Goal: Information Seeking & Learning: Learn about a topic

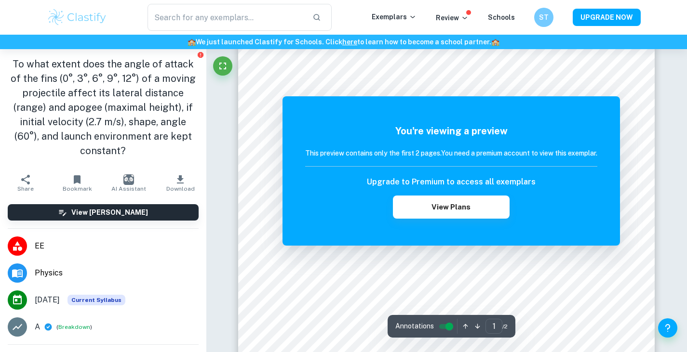
scroll to position [239, 0]
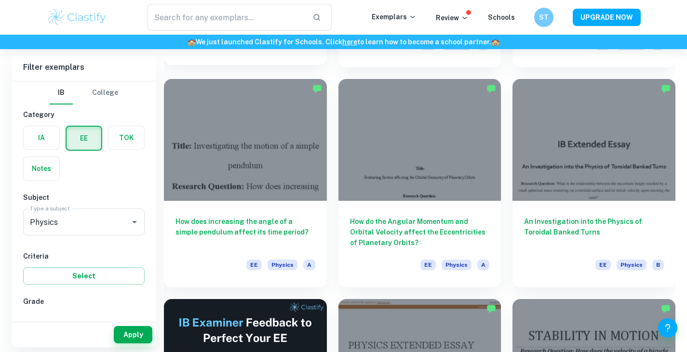
scroll to position [1145, 0]
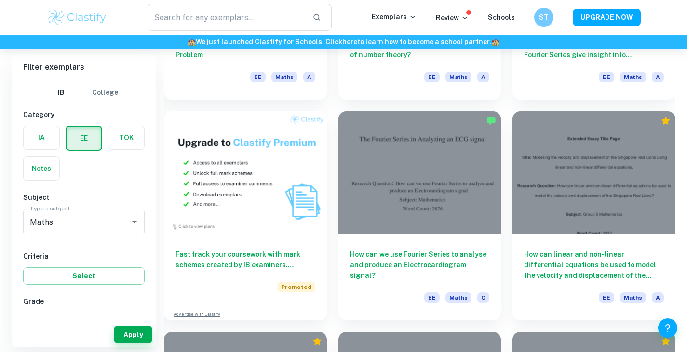
scroll to position [452, 0]
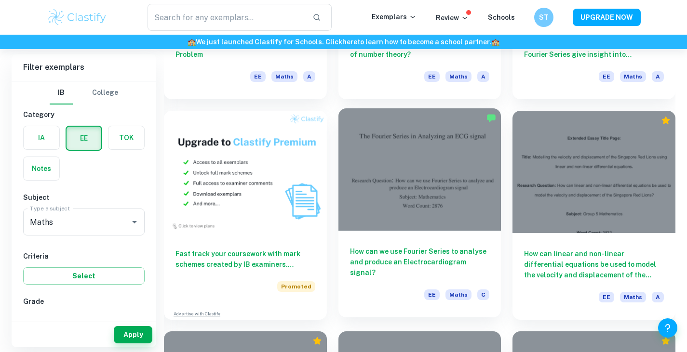
click at [378, 249] on h6 "How can we use Fourier Series to analyse and produce an Electrocardiogram signa…" at bounding box center [420, 262] width 140 height 32
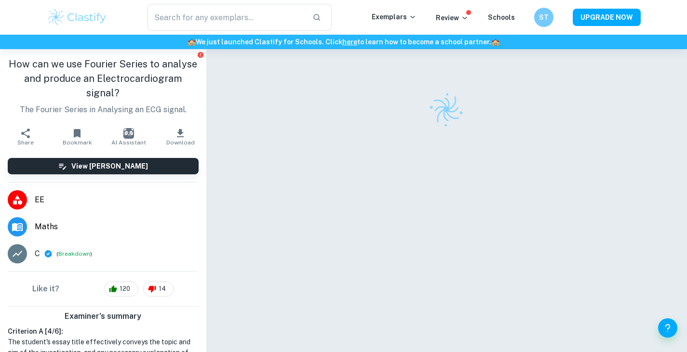
scroll to position [49, 0]
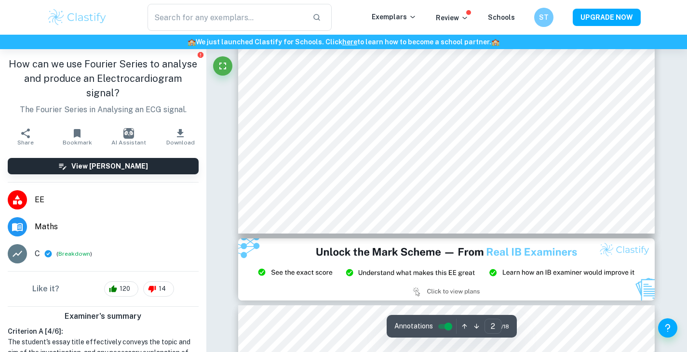
type input "3"
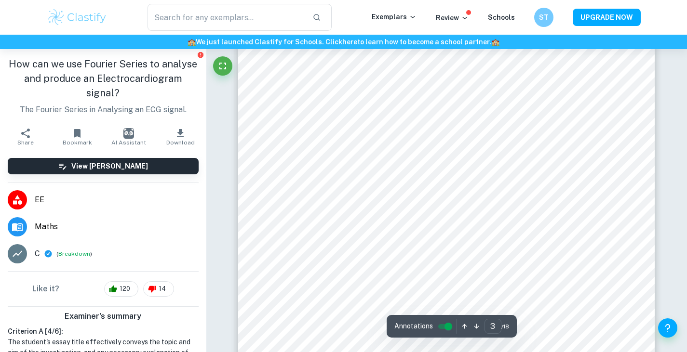
scroll to position [1611, 0]
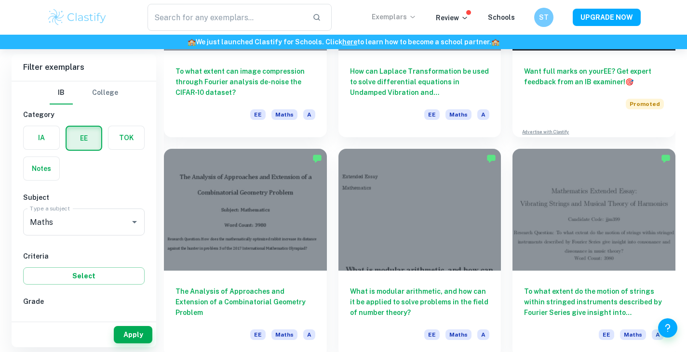
scroll to position [179, 0]
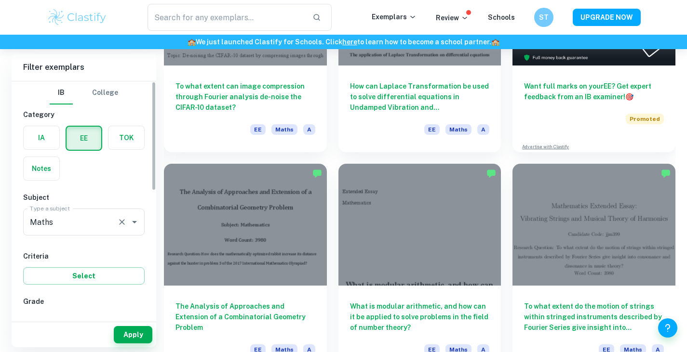
click at [56, 208] on label "Type a subject" at bounding box center [50, 208] width 40 height 8
click at [56, 213] on input "Maths" at bounding box center [70, 222] width 86 height 18
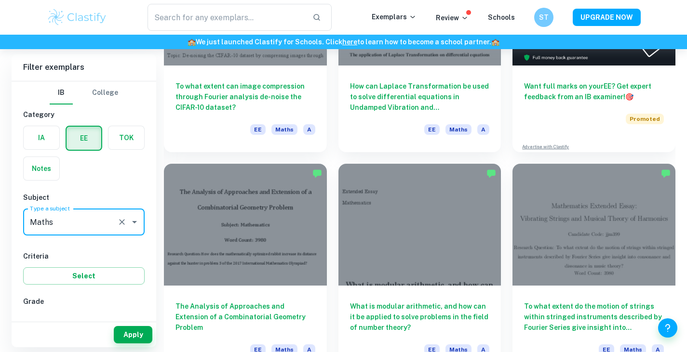
click at [71, 225] on input "Maths" at bounding box center [70, 222] width 86 height 18
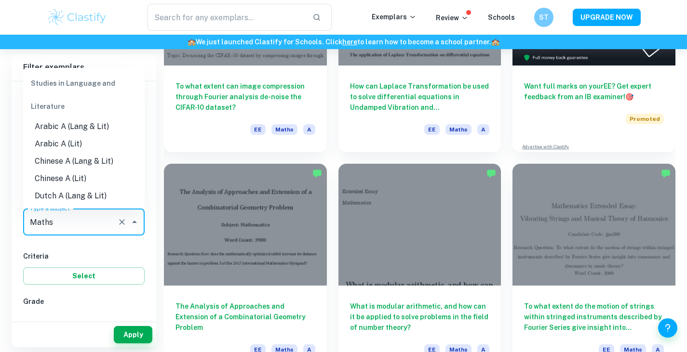
scroll to position [1135, 0]
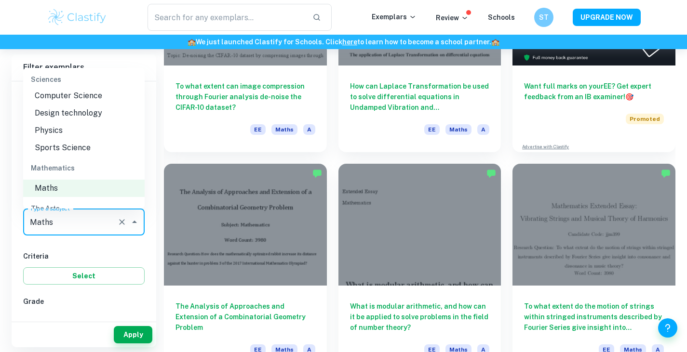
click at [65, 139] on li "Physics" at bounding box center [83, 130] width 121 height 17
type input "Physics"
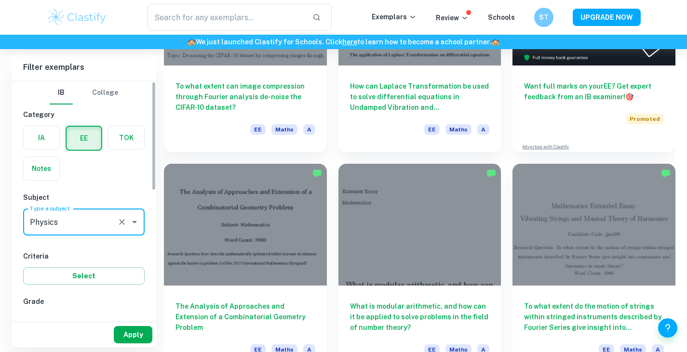
click at [141, 339] on button "Apply" at bounding box center [133, 334] width 39 height 17
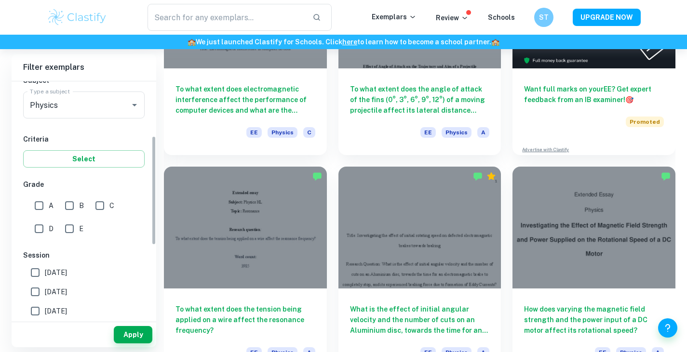
scroll to position [118, 0]
click at [40, 204] on input "A" at bounding box center [38, 204] width 19 height 19
checkbox input "true"
click at [64, 207] on input "B" at bounding box center [69, 204] width 19 height 19
checkbox input "true"
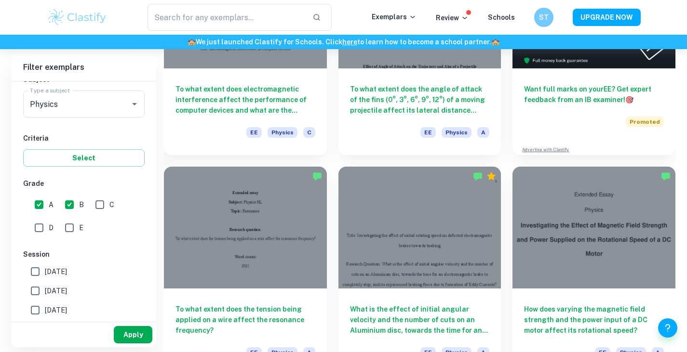
click at [120, 334] on button "Apply" at bounding box center [133, 334] width 39 height 17
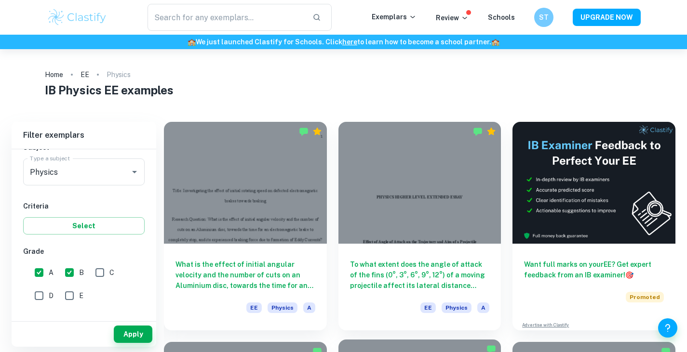
scroll to position [0, 0]
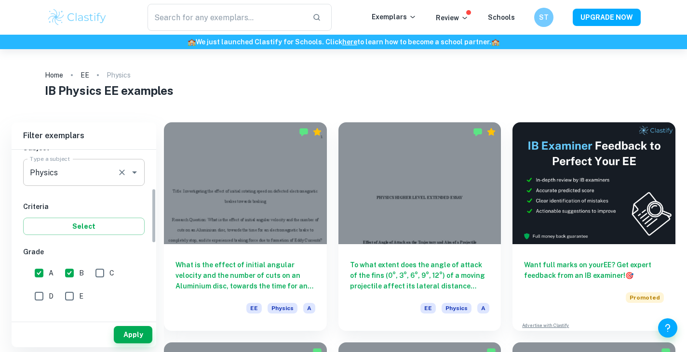
click at [88, 177] on input "Physics" at bounding box center [70, 172] width 86 height 18
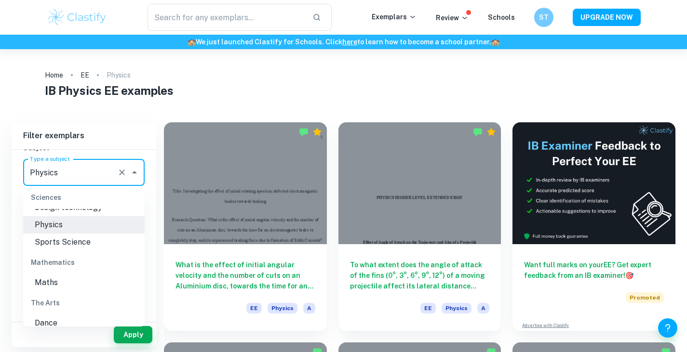
scroll to position [1159, 0]
click at [89, 291] on li "Maths" at bounding box center [83, 282] width 121 height 17
type input "Maths"
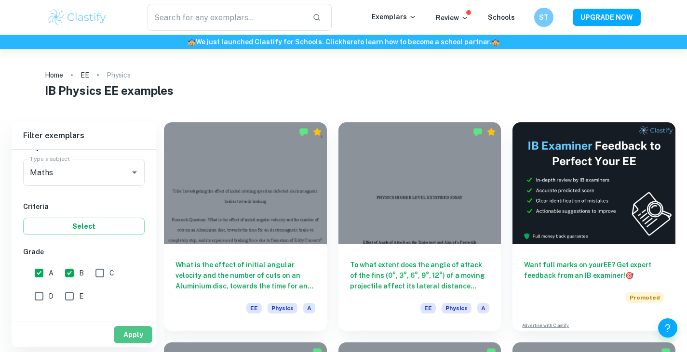
click at [135, 329] on button "Apply" at bounding box center [133, 334] width 39 height 17
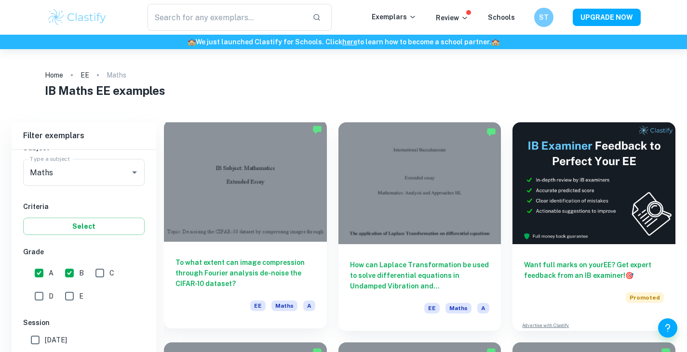
scroll to position [92, 0]
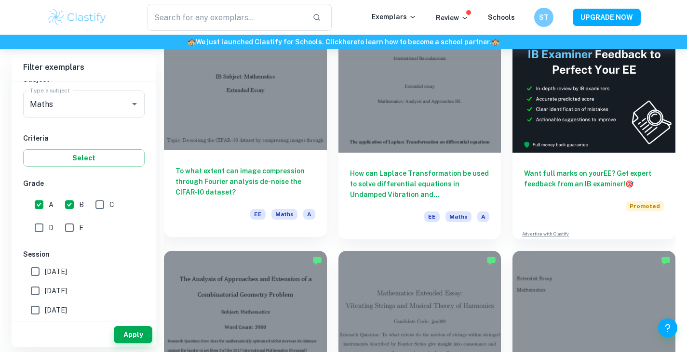
click at [286, 183] on h6 "To what extent can image compression through Fourier analysis de-noise the CIFA…" at bounding box center [245, 182] width 140 height 32
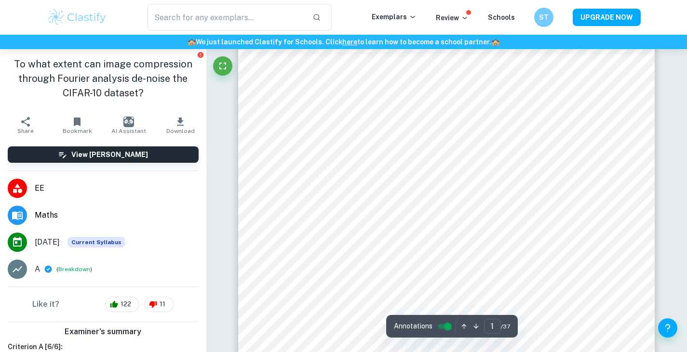
scroll to position [144, 0]
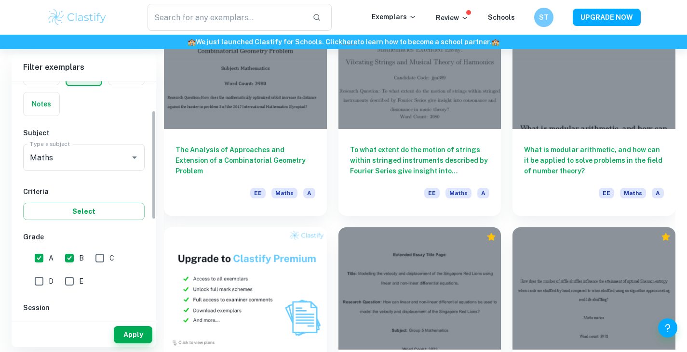
scroll to position [65, 0]
click at [76, 251] on input "B" at bounding box center [69, 257] width 19 height 19
checkbox input "false"
click at [50, 262] on span "A" at bounding box center [51, 258] width 5 height 11
click at [49, 262] on input "A" at bounding box center [38, 257] width 19 height 19
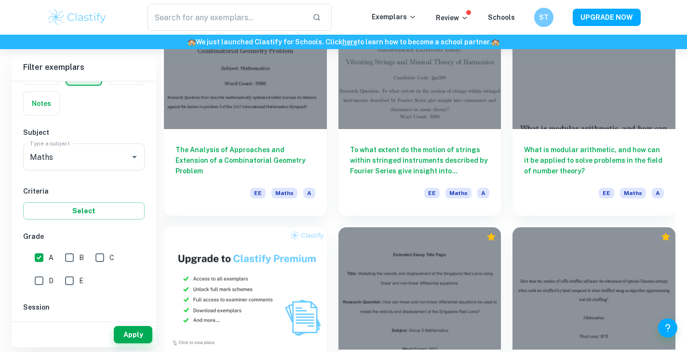
checkbox input "false"
click at [124, 327] on button "Apply" at bounding box center [133, 334] width 39 height 17
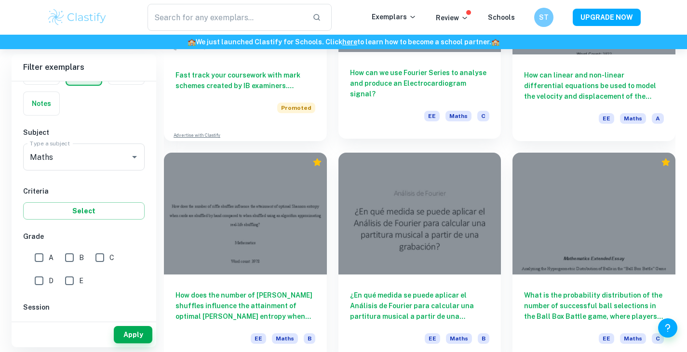
scroll to position [506, 0]
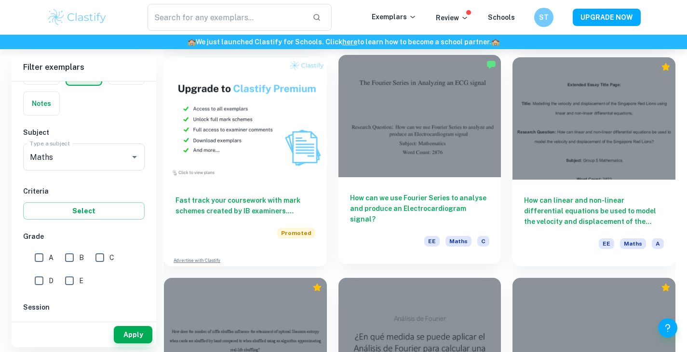
click at [408, 187] on div "How can we use Fourier Series to analyse and produce an Electrocardiogram signa…" at bounding box center [419, 220] width 163 height 87
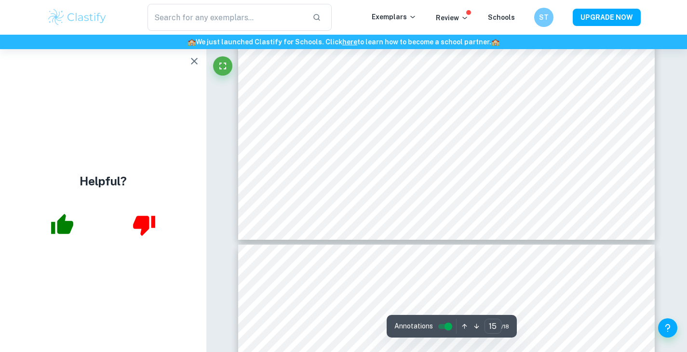
scroll to position [8240, 0]
click at [193, 65] on icon "button" at bounding box center [194, 61] width 12 height 12
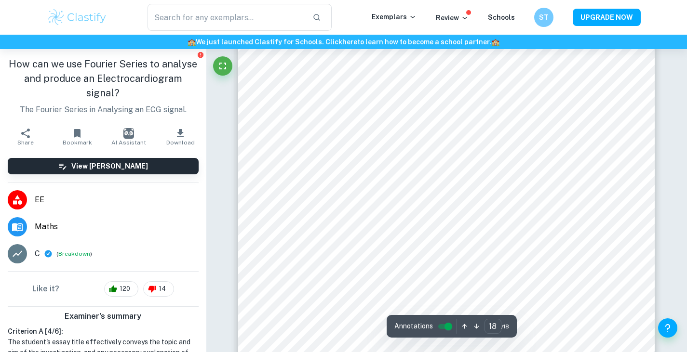
scroll to position [9534, 0]
type input "15"
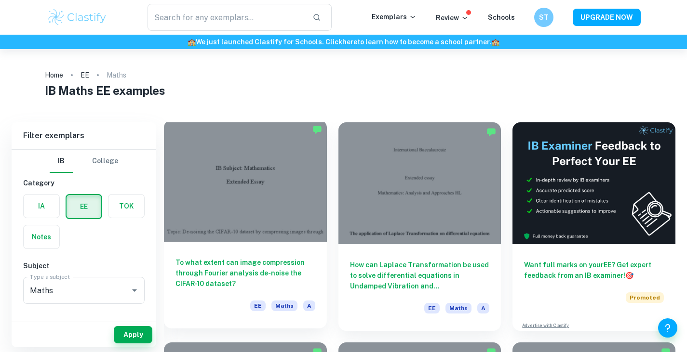
click at [296, 256] on div "To what extent can image compression through Fourier analysis de-noise the CIFA…" at bounding box center [245, 285] width 163 height 87
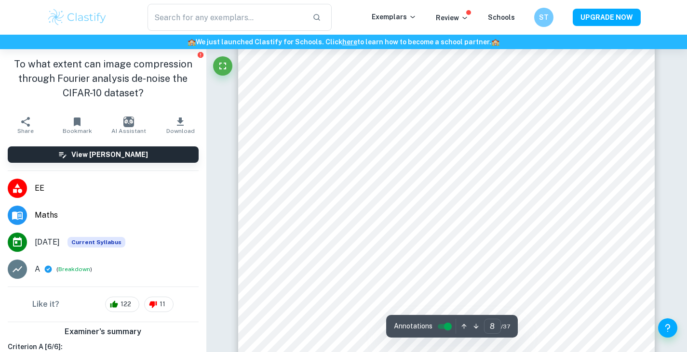
scroll to position [4013, 0]
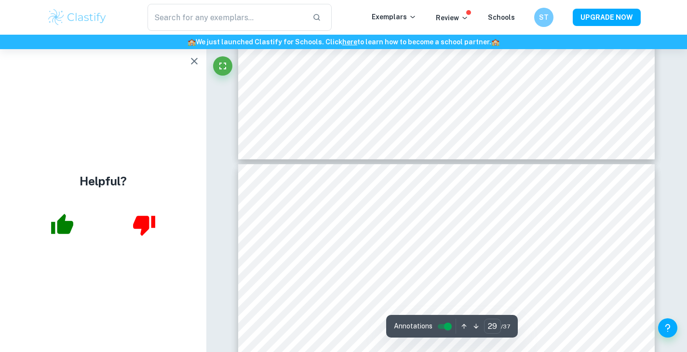
type input "30"
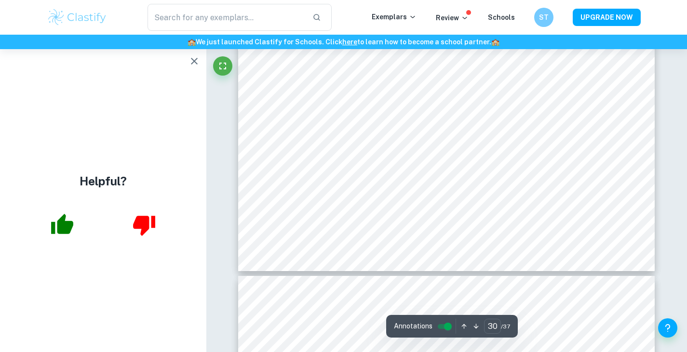
scroll to position [16513, 0]
